Goal: Task Accomplishment & Management: Manage account settings

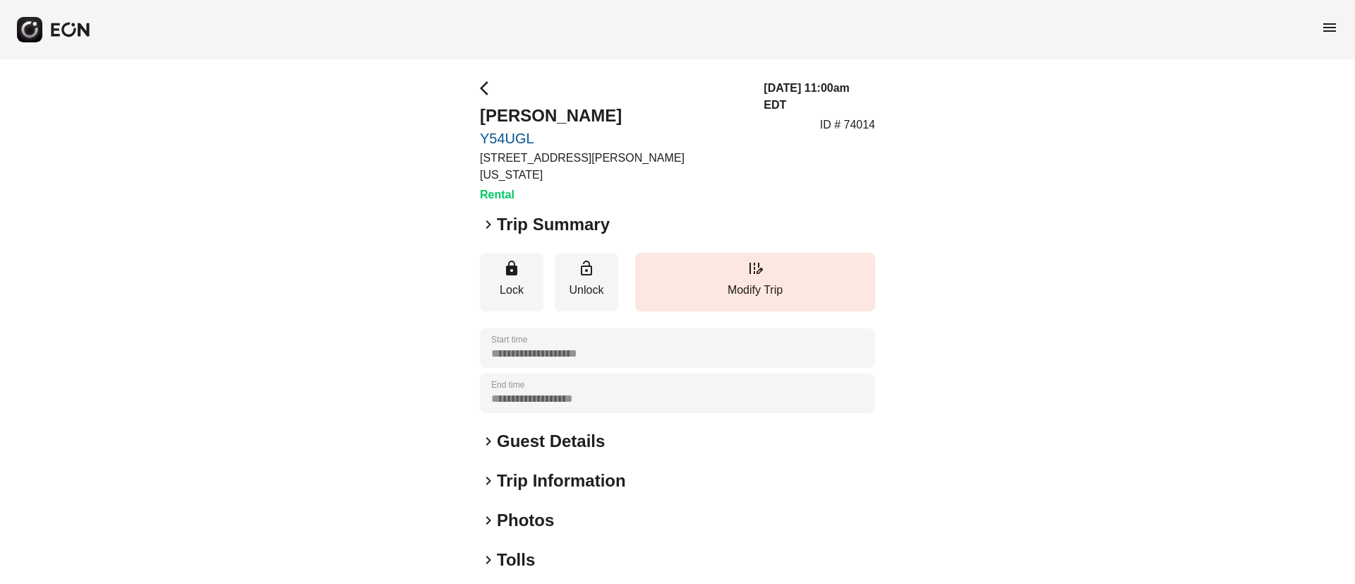
click at [603, 509] on div "keyboard_arrow_right Photos" at bounding box center [677, 520] width 395 height 23
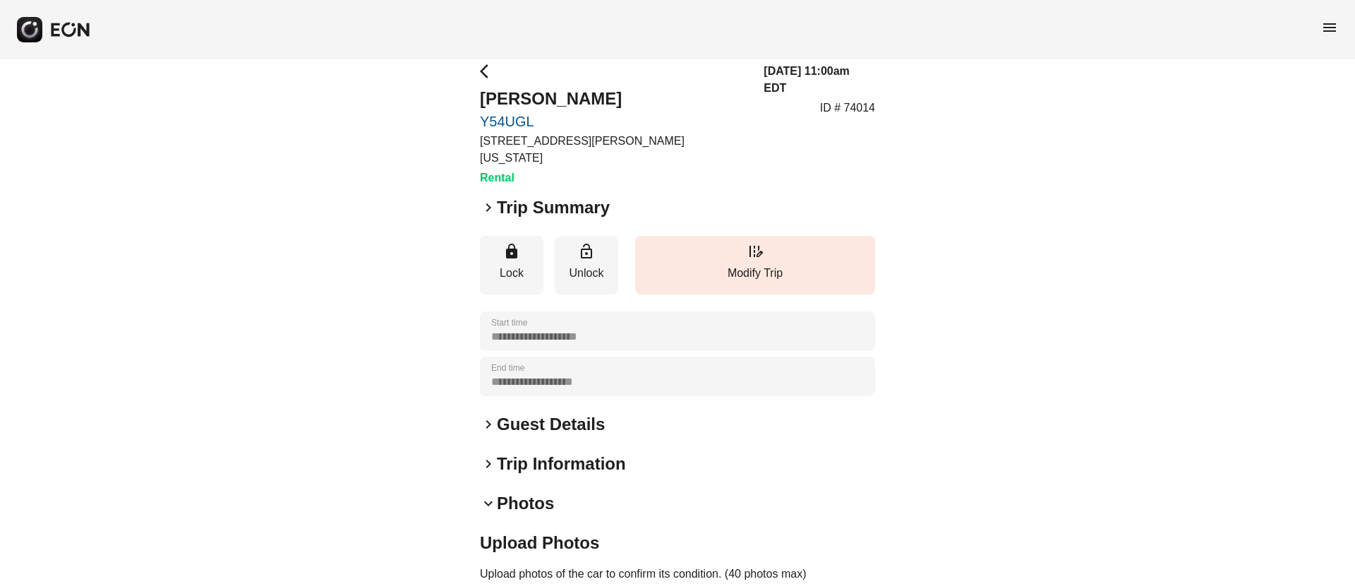
scroll to position [423, 0]
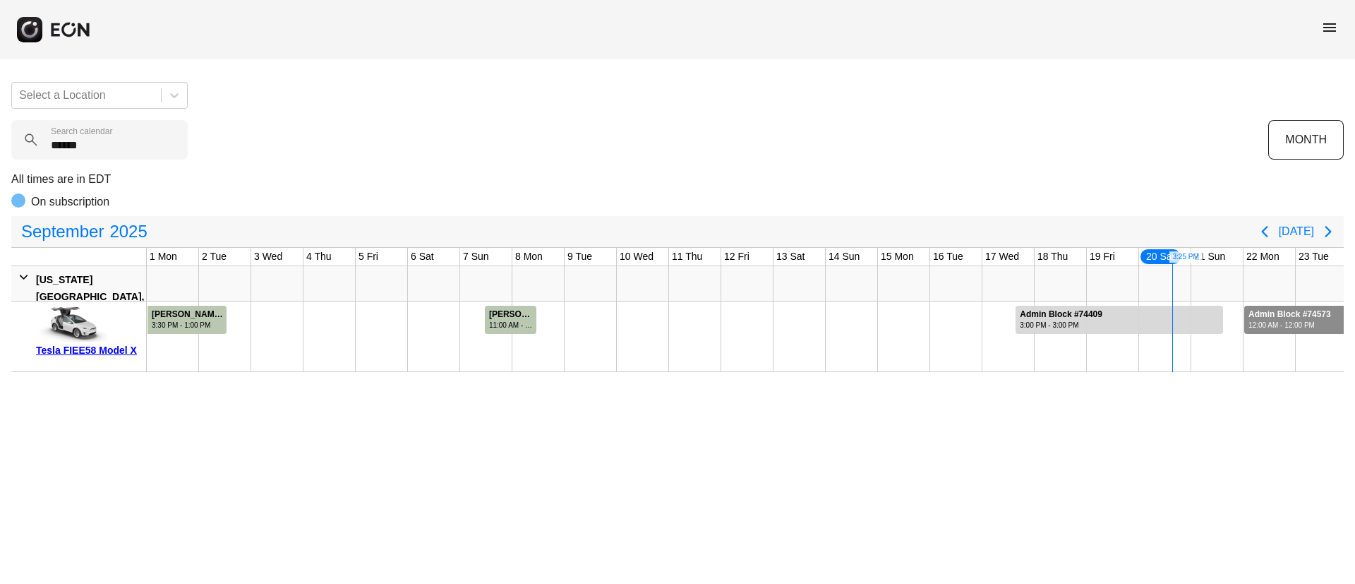
scroll to position [0, 234]
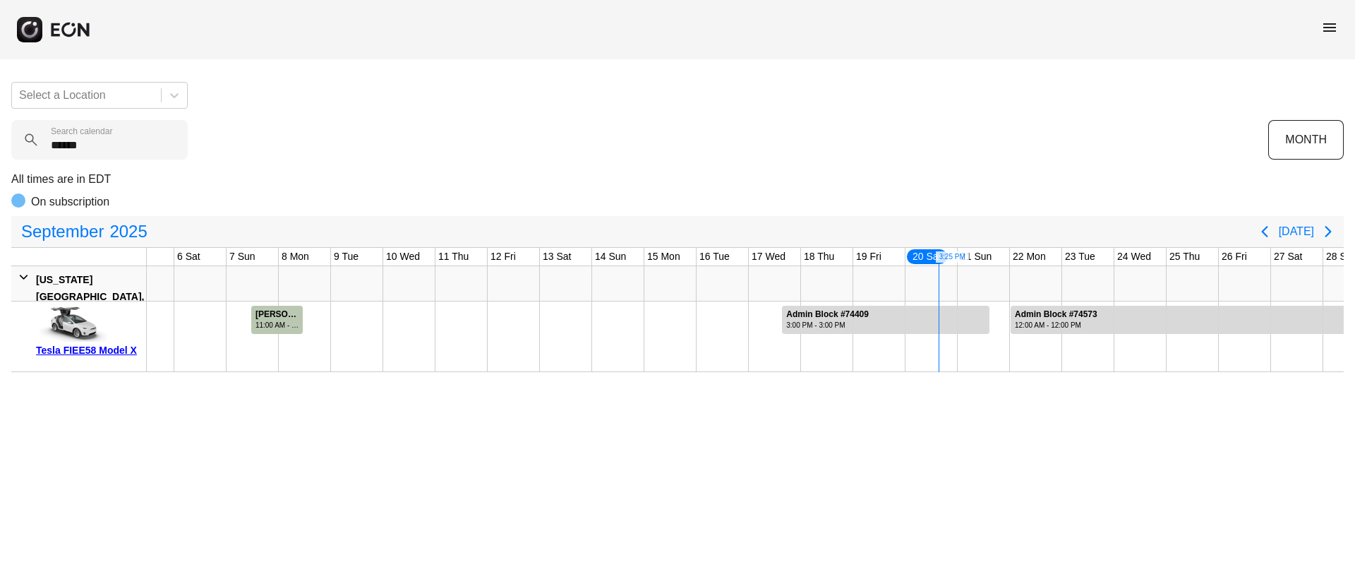
click at [1338, 26] on div "menu" at bounding box center [677, 29] width 1355 height 59
click at [1332, 29] on span "menu" at bounding box center [1329, 27] width 17 height 17
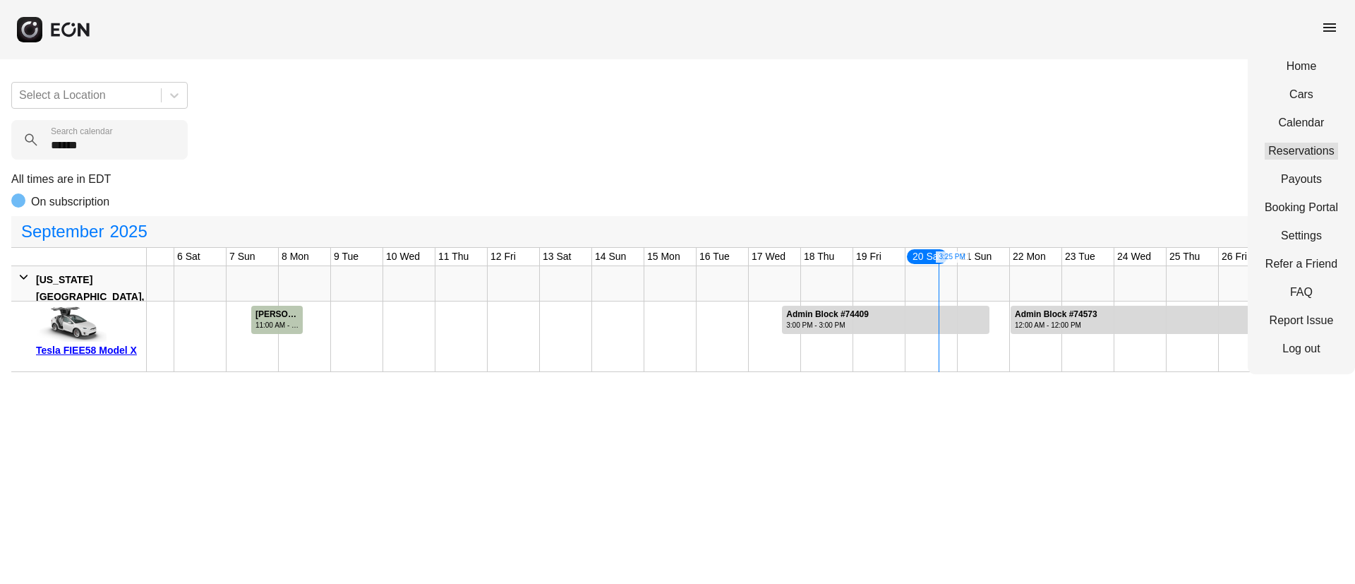
click at [1284, 150] on link "Reservations" at bounding box center [1301, 151] width 73 height 17
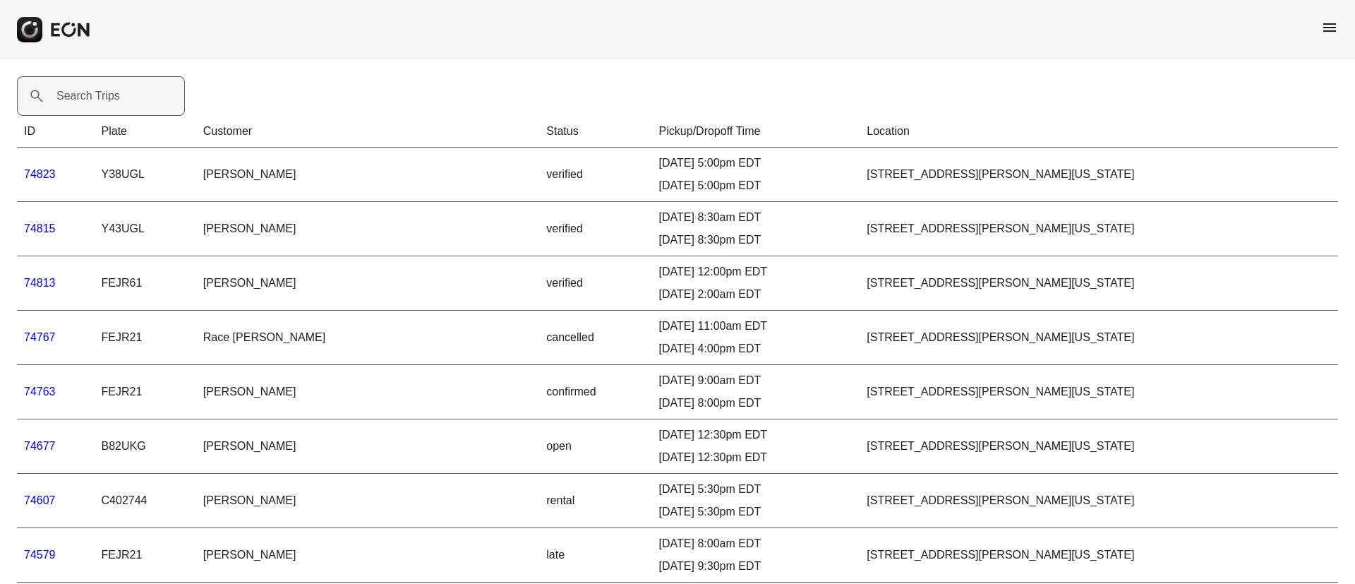
click at [88, 102] on label "Search Trips" at bounding box center [88, 96] width 64 height 17
click at [88, 102] on Trips "Search Trips" at bounding box center [101, 96] width 168 height 40
paste Trips "*****"
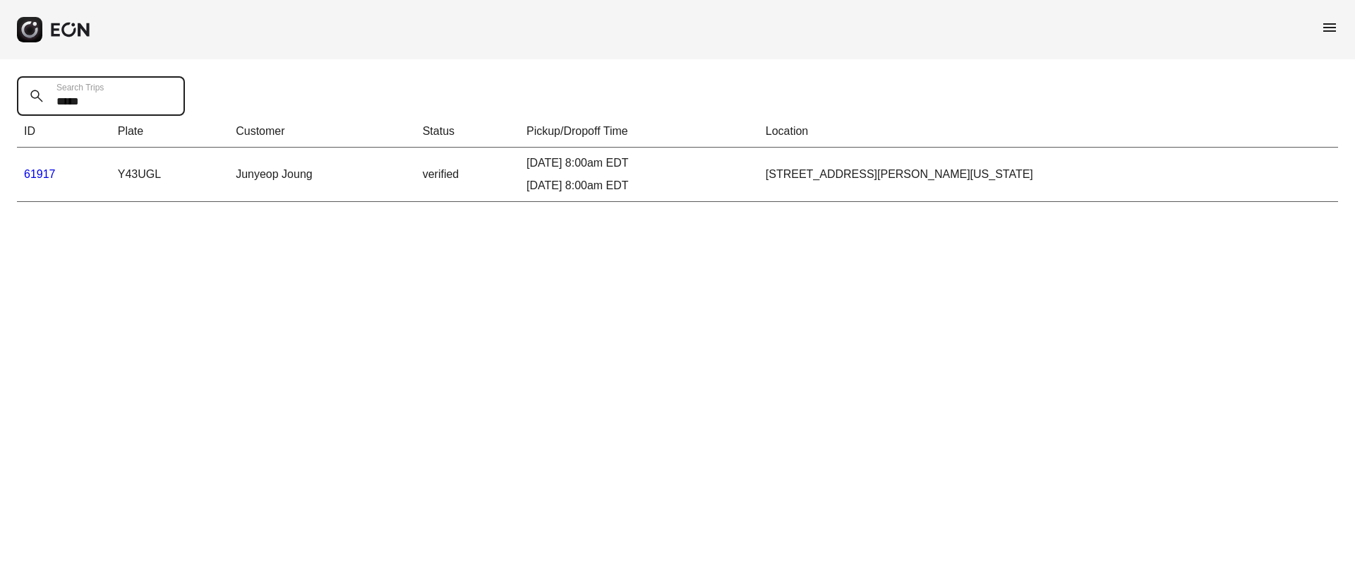
type Trips "*****"
click at [47, 173] on link "61917" at bounding box center [40, 174] width 32 height 12
